Goal: Transaction & Acquisition: Purchase product/service

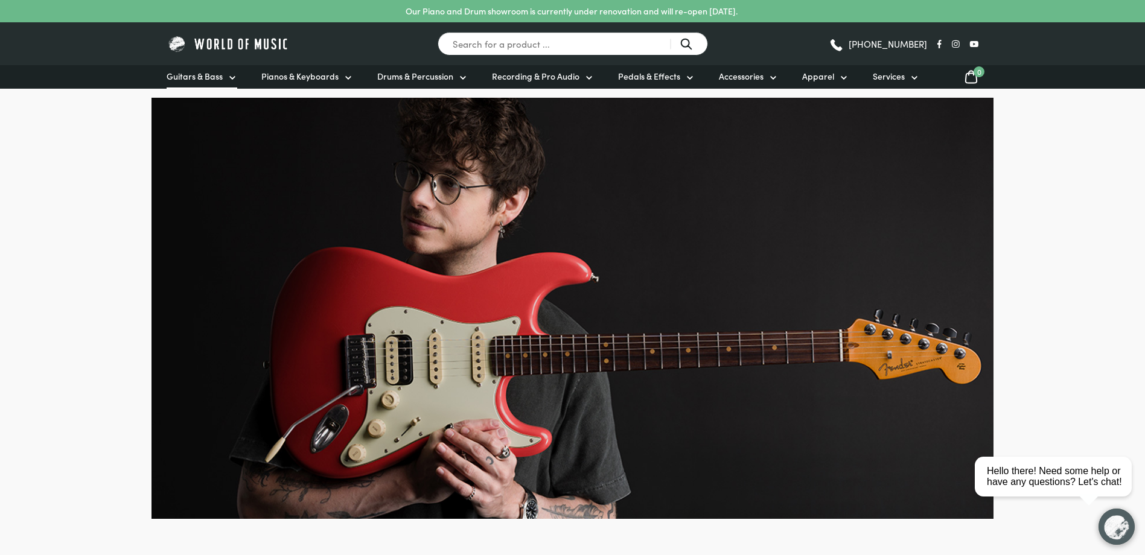
click at [231, 73] on icon at bounding box center [232, 78] width 10 height 10
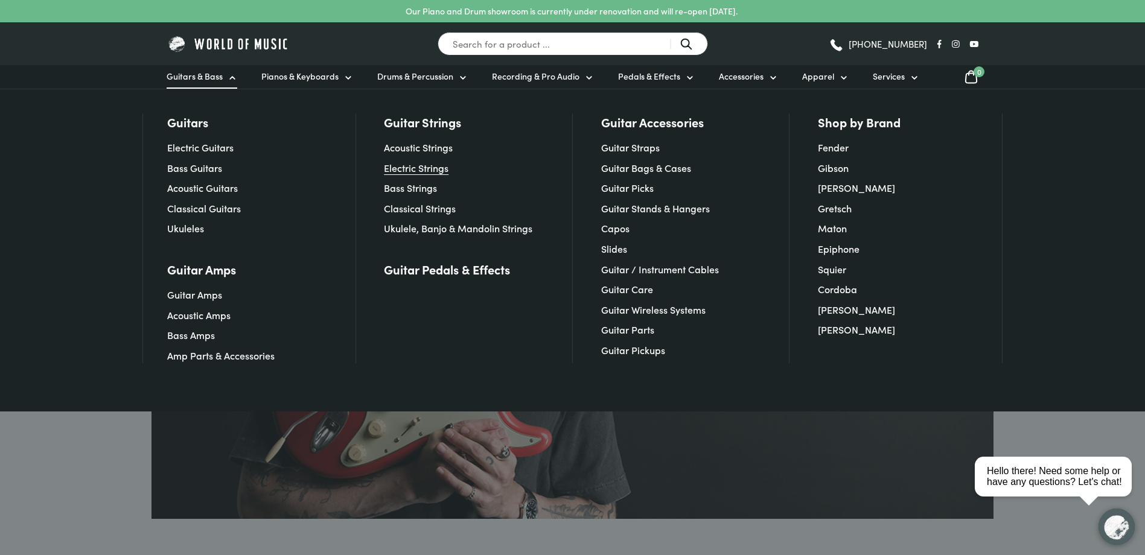
click at [434, 169] on link "Electric Strings" at bounding box center [416, 167] width 65 height 13
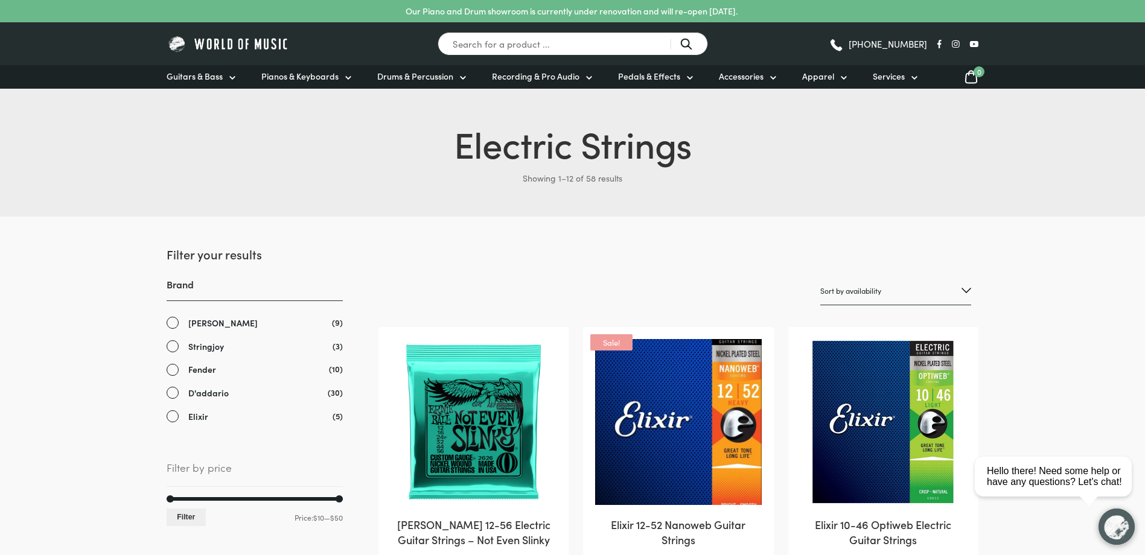
click at [174, 393] on link "D'addario" at bounding box center [255, 393] width 176 height 14
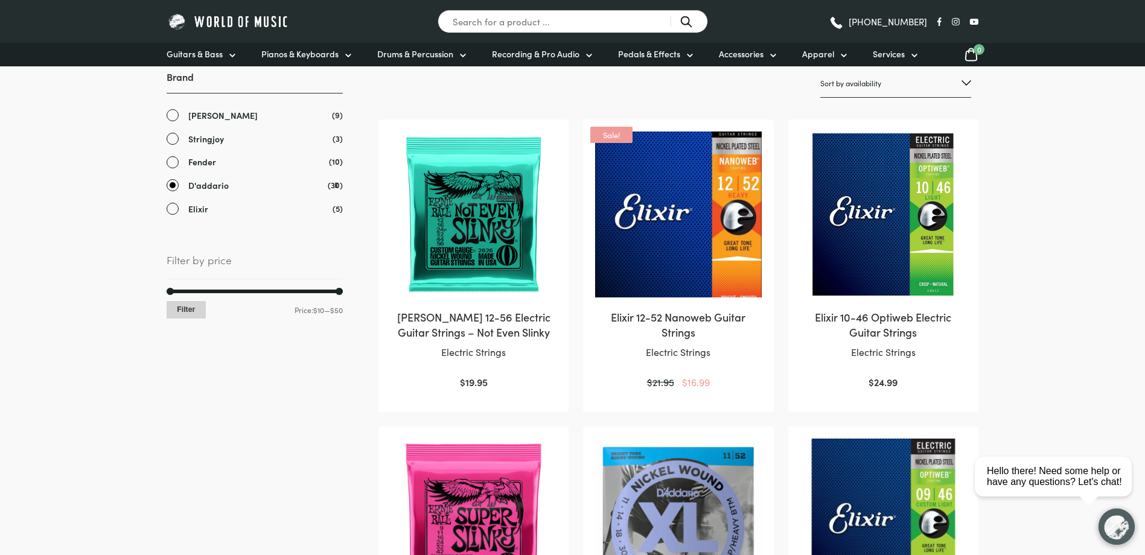
click at [185, 302] on button "Filter" at bounding box center [186, 309] width 39 height 17
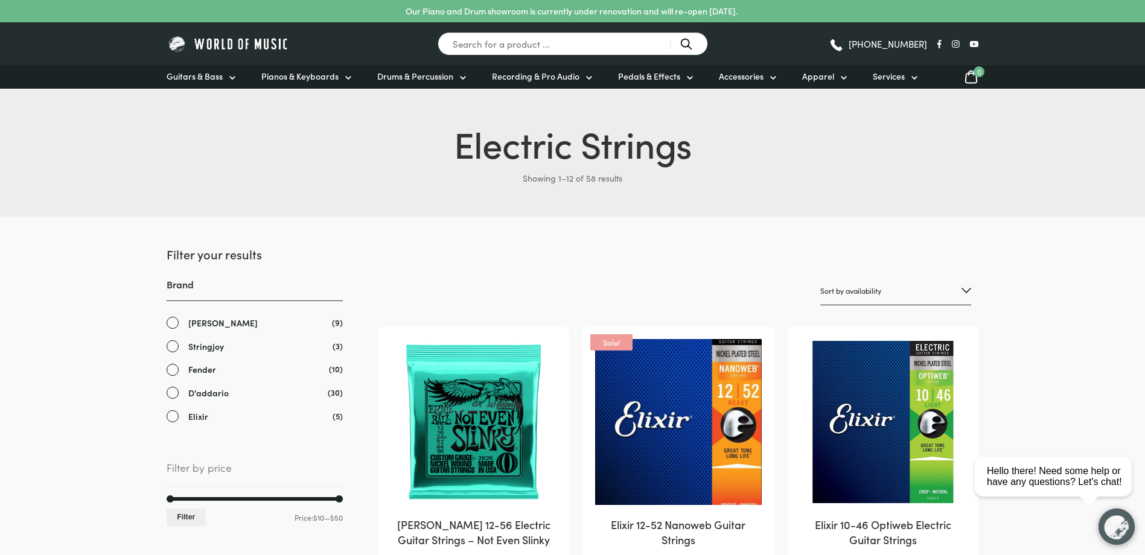
click at [170, 392] on link "D'addario" at bounding box center [255, 393] width 176 height 14
click at [537, 48] on input "Search for a product ..." at bounding box center [572, 44] width 270 height 24
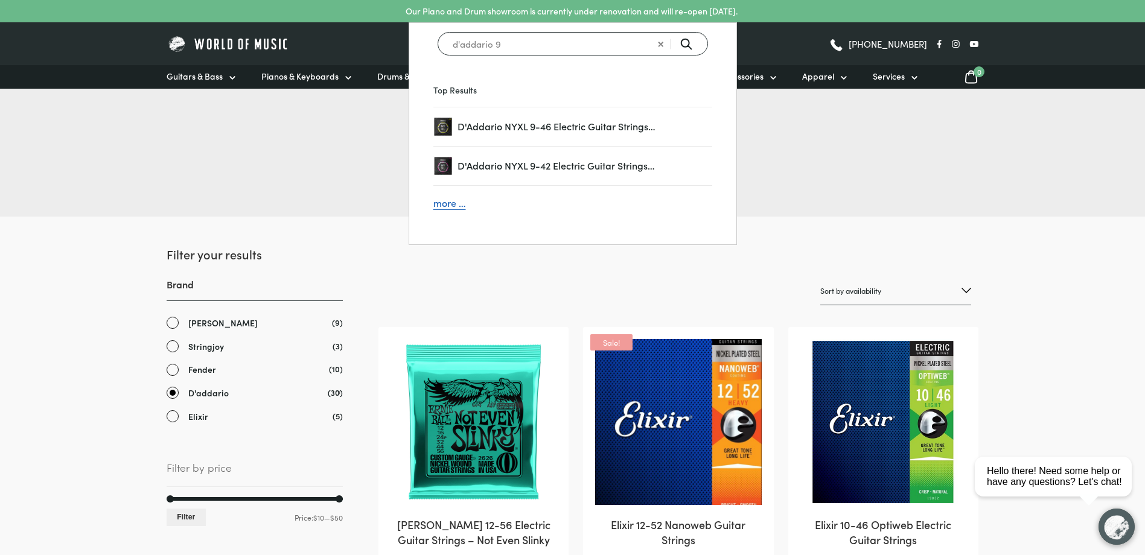
type input "d'addario 9"
click at [452, 206] on span "more …" at bounding box center [572, 203] width 279 height 16
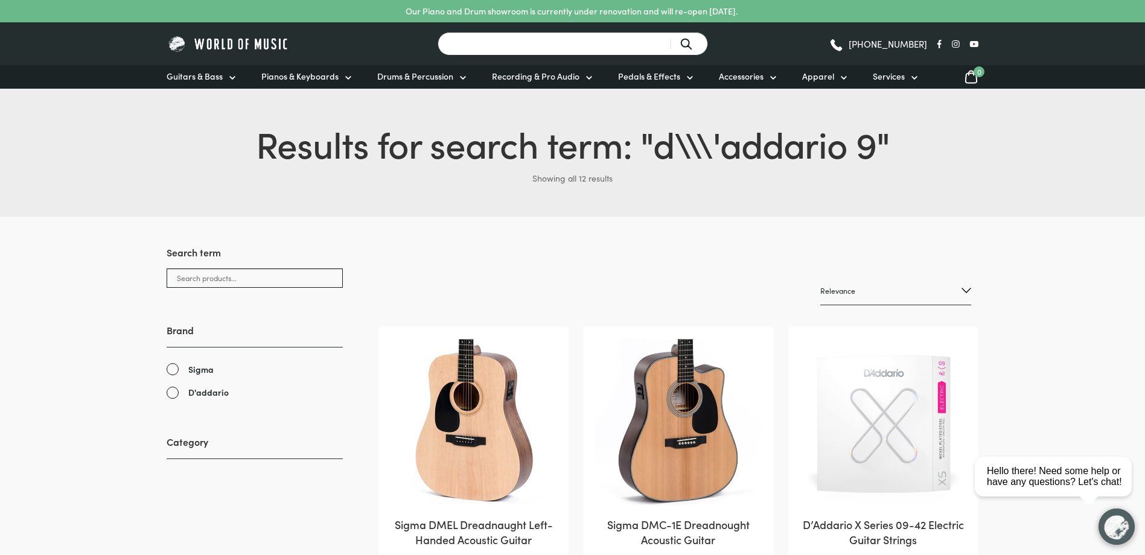
click at [525, 44] on input "Search for a product ..." at bounding box center [572, 44] width 270 height 24
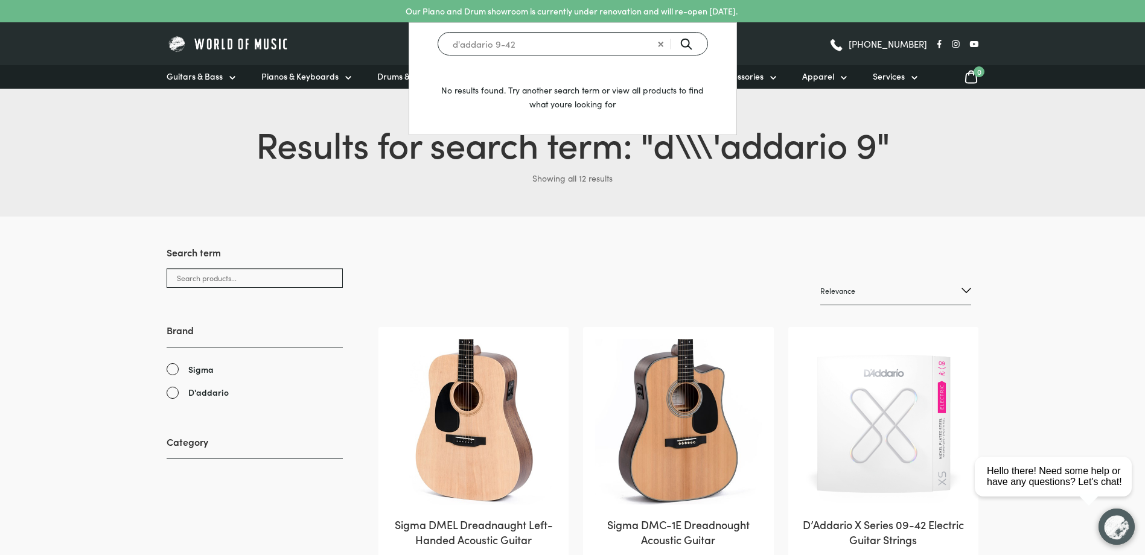
type input "d'addario 9-42"
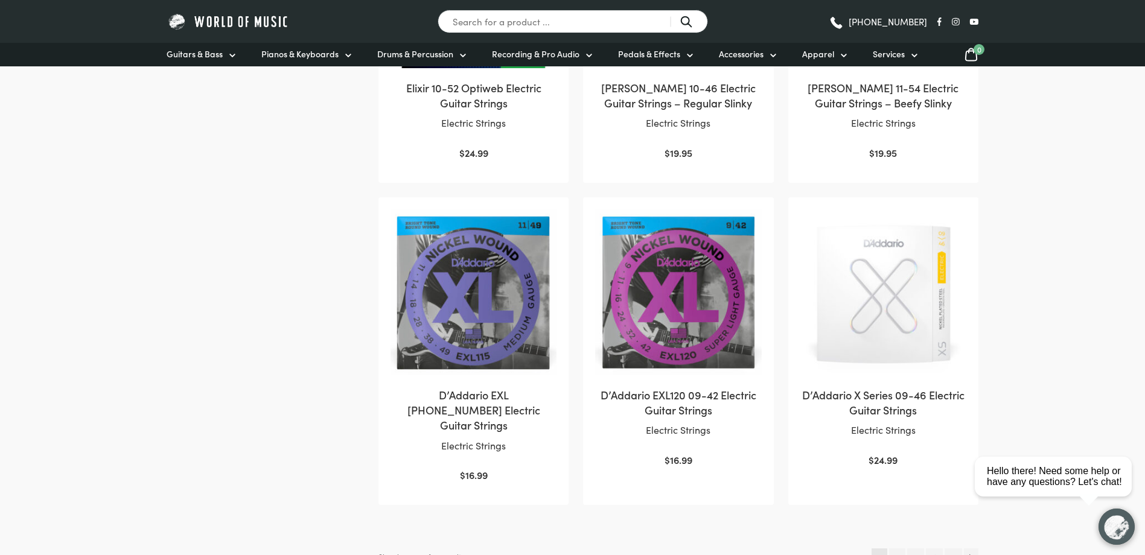
scroll to position [1052, 0]
click at [735, 285] on img at bounding box center [678, 292] width 166 height 166
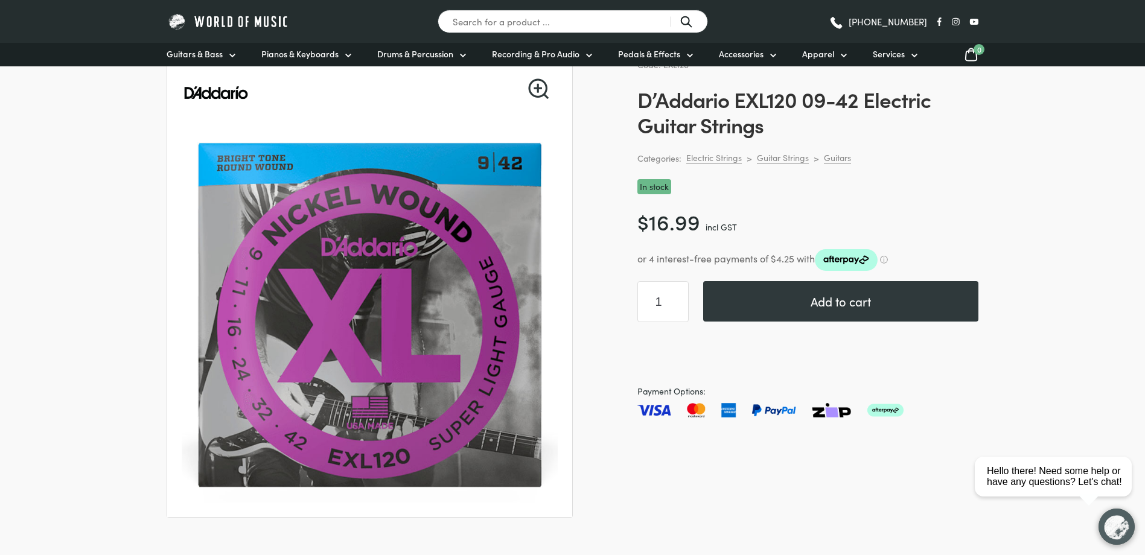
scroll to position [80, 0]
